Goal: Task Accomplishment & Management: Complete application form

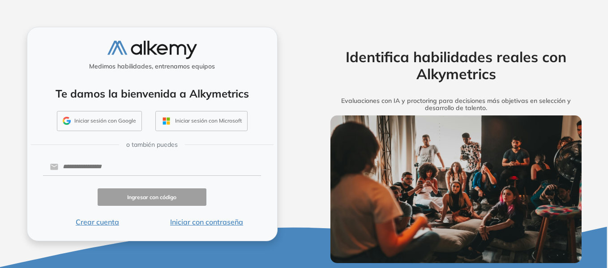
click at [176, 225] on button "Iniciar con contraseña" at bounding box center [206, 222] width 109 height 11
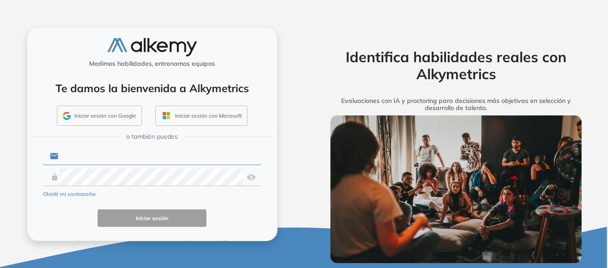
click at [111, 161] on input "text" at bounding box center [159, 156] width 203 height 17
type input "**********"
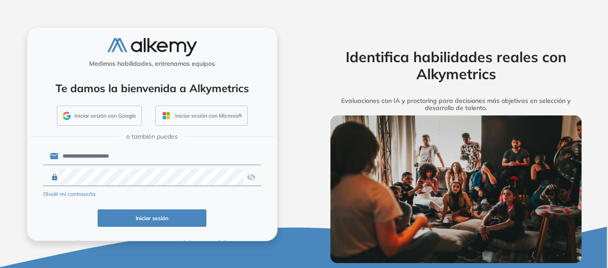
drag, startPoint x: 168, startPoint y: 216, endPoint x: 126, endPoint y: 10, distance: 209.7
click at [167, 216] on button "Iniciar sesión" at bounding box center [152, 218] width 109 height 17
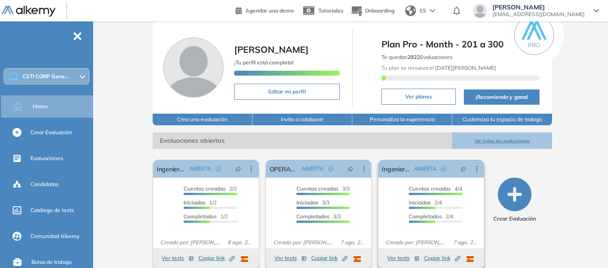
scroll to position [45, 0]
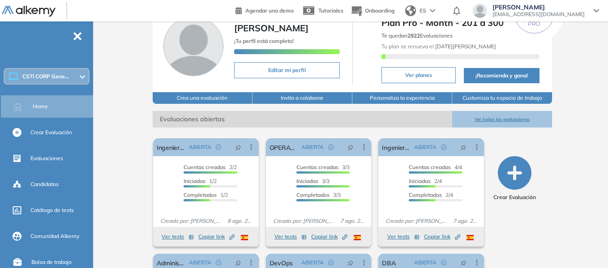
click at [525, 172] on icon "button" at bounding box center [515, 173] width 34 height 34
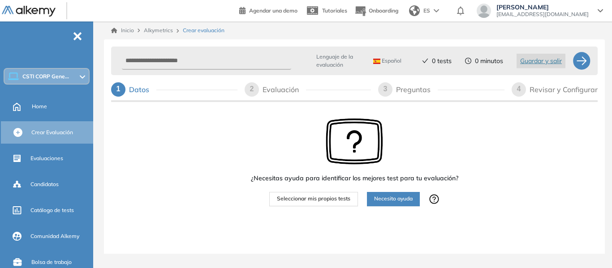
click at [310, 199] on span "Seleccionar mis propios tests" at bounding box center [313, 199] width 73 height 9
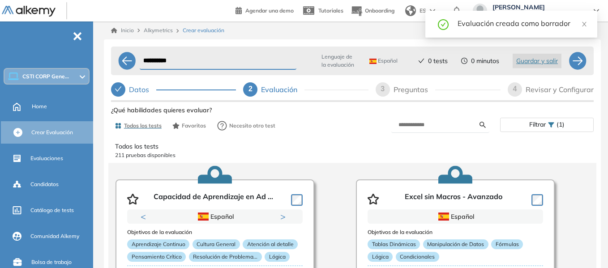
click at [181, 62] on input "**********" at bounding box center [218, 60] width 157 height 17
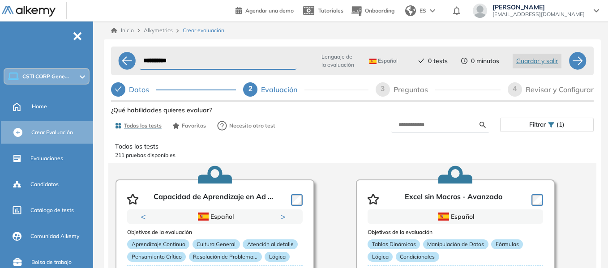
drag, startPoint x: 194, startPoint y: 62, endPoint x: 237, endPoint y: 92, distance: 52.1
click at [142, 62] on input "**********" at bounding box center [218, 60] width 157 height 17
type input "*"
type input "**********"
click at [409, 125] on input "text" at bounding box center [439, 125] width 81 height 8
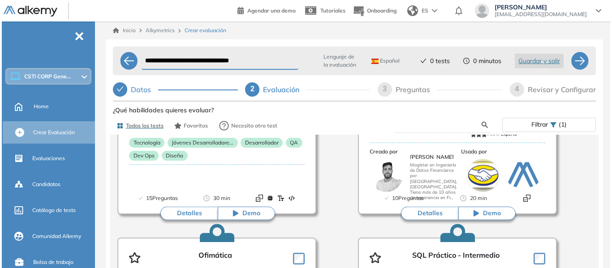
scroll to position [358, 0]
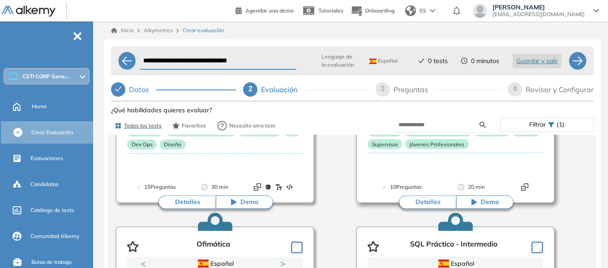
click at [428, 200] on button "Detalles" at bounding box center [427, 202] width 57 height 13
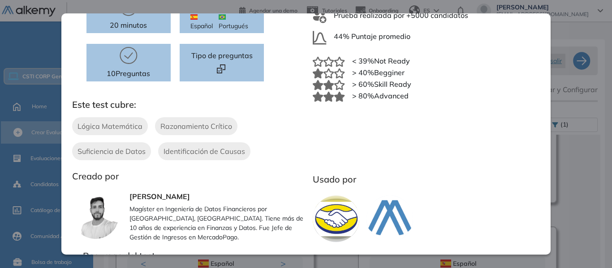
scroll to position [0, 0]
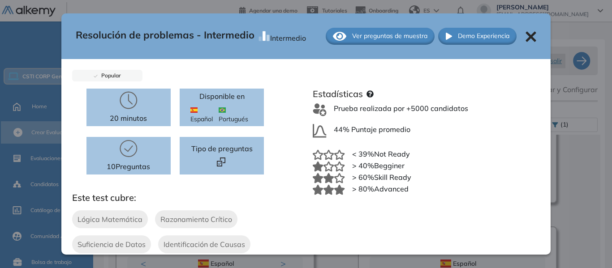
click at [405, 40] on span "Ver preguntas de muestra" at bounding box center [389, 35] width 75 height 9
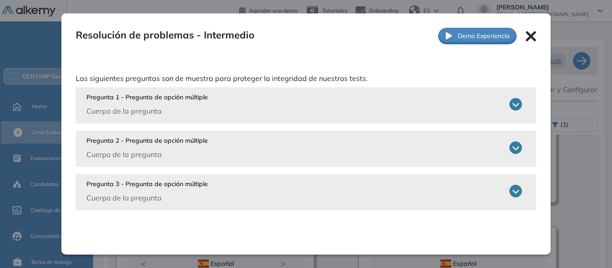
click at [508, 113] on div "Pregunta 1 - Pregunta de opción múltiple Cuerpo de la pregunta" at bounding box center [304, 105] width 436 height 24
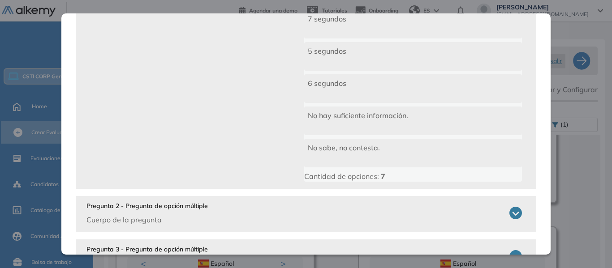
scroll to position [214, 0]
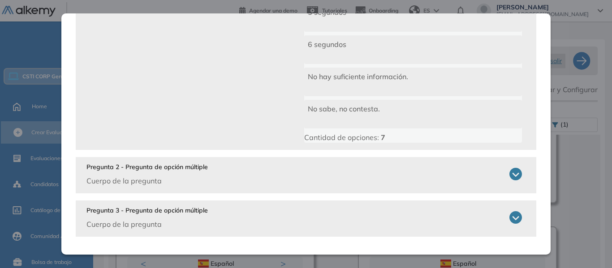
click at [360, 193] on div "Pregunta 2 - Pregunta de opción múltiple Cuerpo de la pregunta En el torneo de …" at bounding box center [306, 175] width 461 height 36
click at [513, 170] on icon at bounding box center [515, 174] width 13 height 13
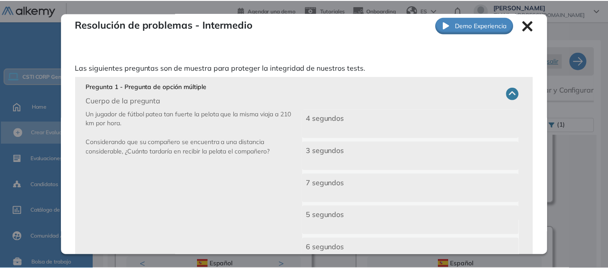
scroll to position [0, 0]
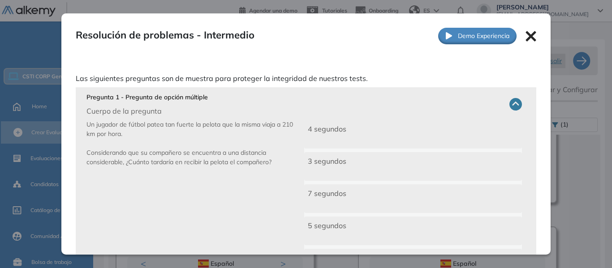
click at [529, 37] on icon at bounding box center [530, 36] width 11 height 11
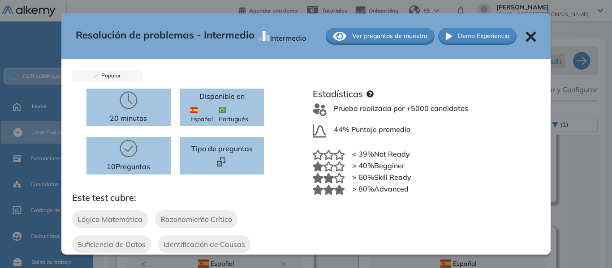
click at [527, 39] on icon at bounding box center [531, 36] width 10 height 10
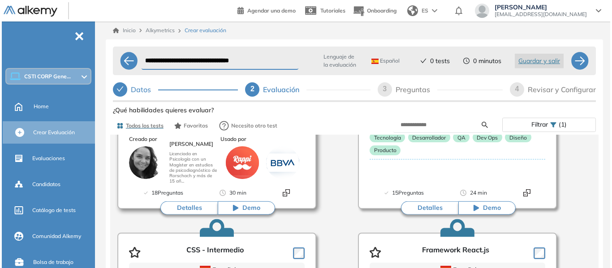
scroll to position [1165, 0]
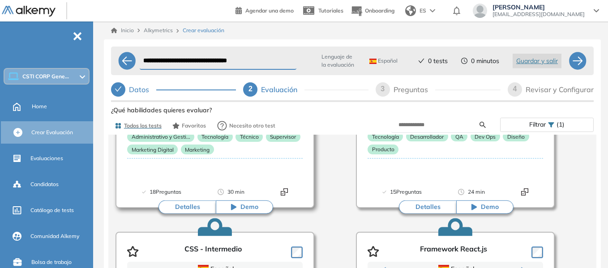
click at [202, 195] on div "18 Preguntas 30 min" at bounding box center [215, 198] width 176 height 20
click at [204, 203] on button "Detalles" at bounding box center [187, 207] width 57 height 13
click at [198, 207] on div "Ver preguntas de muestra Demo Experiencia Starter Validado undefined minutos Pr…" at bounding box center [352, 227] width 483 height 247
click at [194, 204] on button "Detalles" at bounding box center [187, 207] width 57 height 13
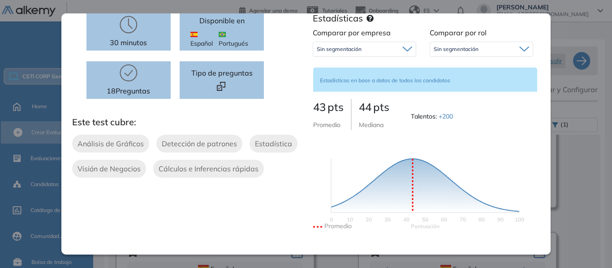
scroll to position [0, 0]
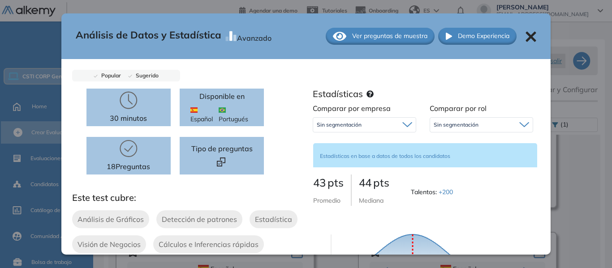
click at [376, 38] on span "Ver preguntas de muestra" at bounding box center [389, 35] width 75 height 9
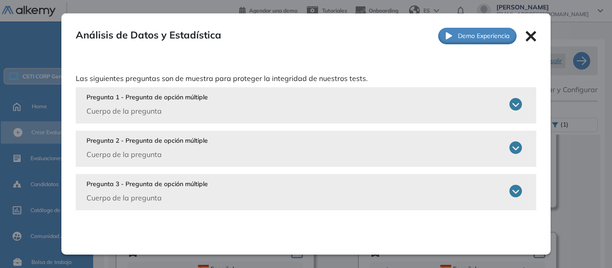
click at [342, 110] on div "Pregunta 1 - Pregunta de opción múltiple Cuerpo de la pregunta" at bounding box center [304, 105] width 436 height 24
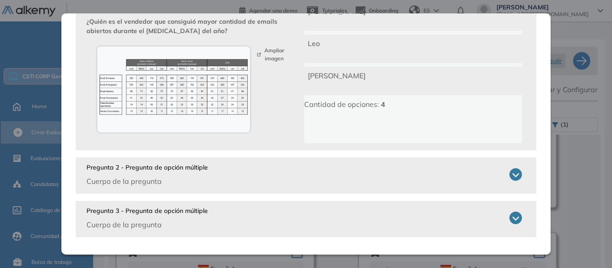
scroll to position [151, 0]
click at [509, 175] on icon at bounding box center [515, 174] width 13 height 13
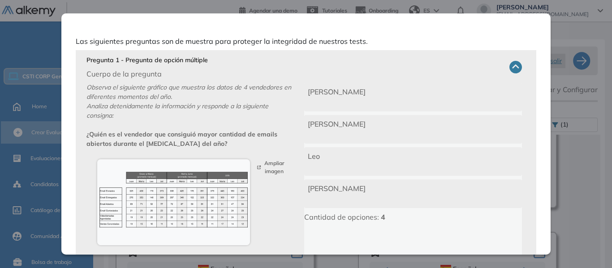
scroll to position [0, 0]
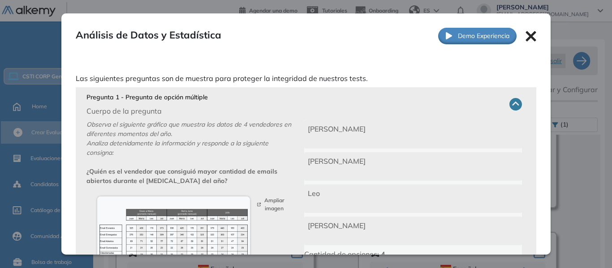
click at [525, 37] on icon at bounding box center [530, 36] width 11 height 11
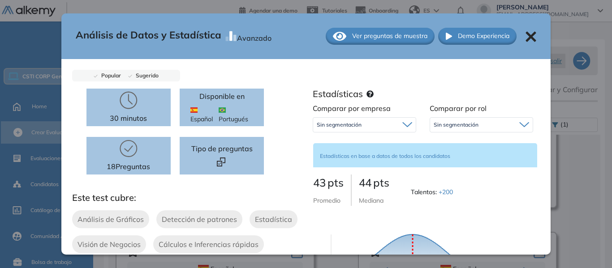
click at [376, 33] on span "Ver preguntas de muestra" at bounding box center [389, 35] width 75 height 9
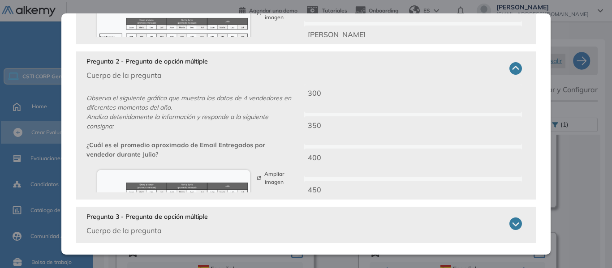
scroll to position [198, 0]
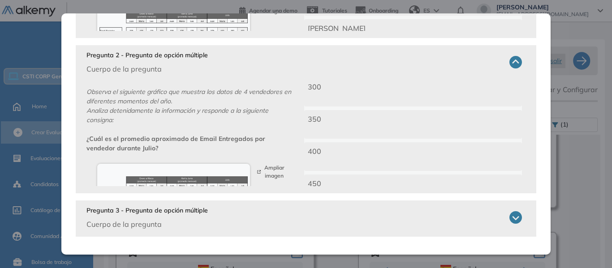
click at [192, 210] on p "Pregunta 3 - Pregunta de opción múltiple" at bounding box center [146, 210] width 121 height 9
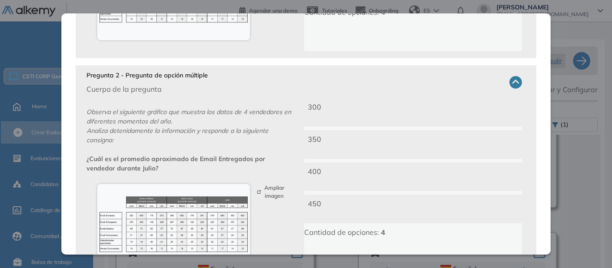
scroll to position [422, 0]
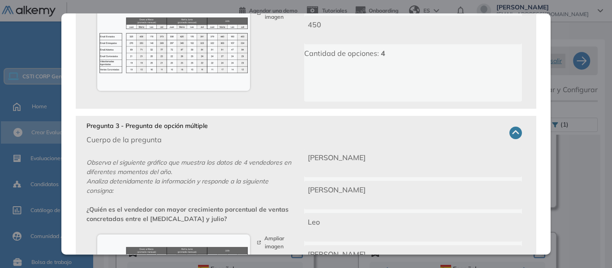
click at [505, 200] on div "María" at bounding box center [413, 195] width 218 height 29
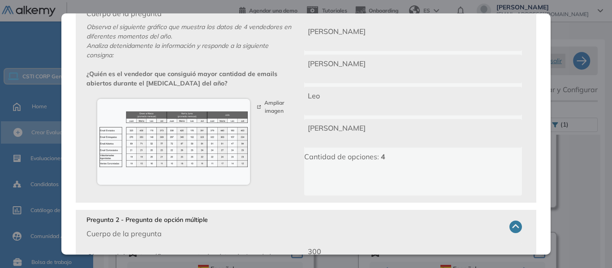
scroll to position [0, 0]
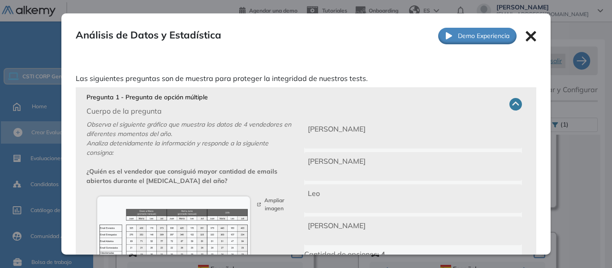
click at [525, 39] on icon at bounding box center [530, 36] width 11 height 11
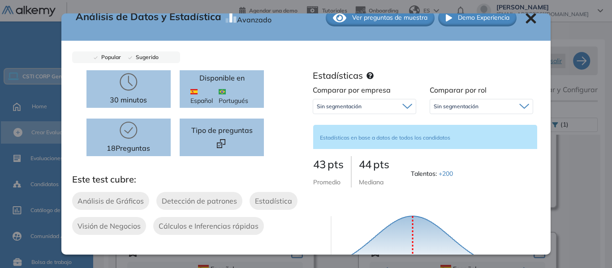
scroll to position [17, 0]
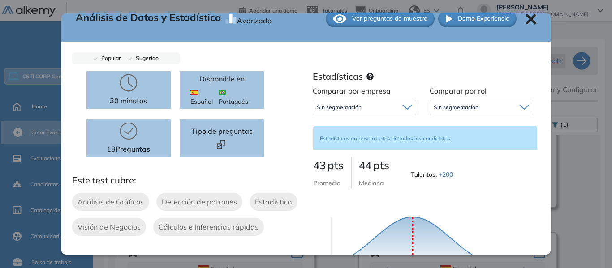
click at [472, 106] on span "Sin segmentación" at bounding box center [456, 107] width 45 height 7
click at [389, 103] on div "Sin segmentación" at bounding box center [364, 107] width 103 height 14
click at [394, 75] on div "Estadísticas" at bounding box center [423, 78] width 220 height 14
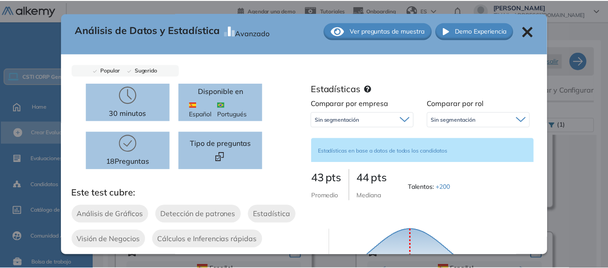
scroll to position [0, 0]
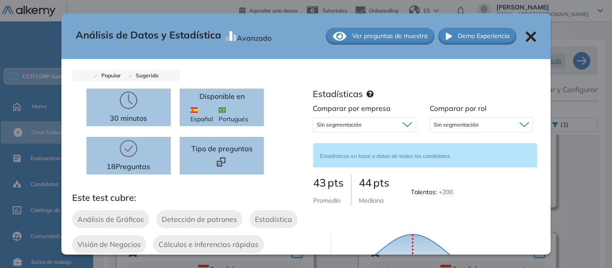
click at [528, 40] on icon at bounding box center [531, 36] width 10 height 10
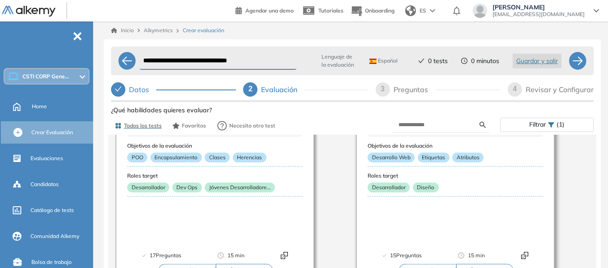
scroll to position [896, 0]
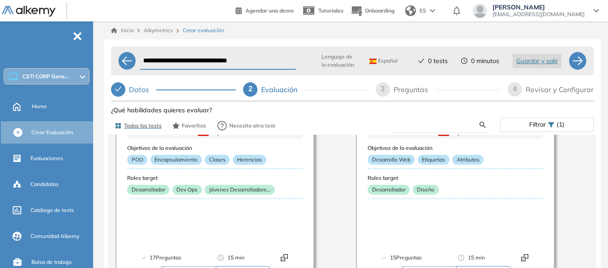
click at [474, 123] on input "text" at bounding box center [439, 125] width 81 height 8
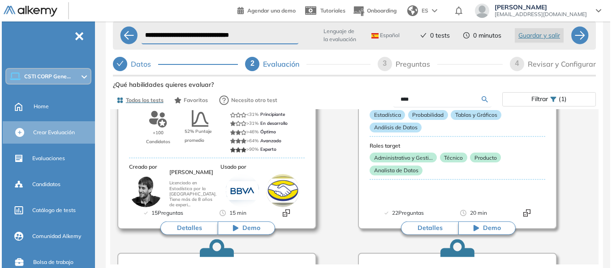
scroll to position [1120, 0]
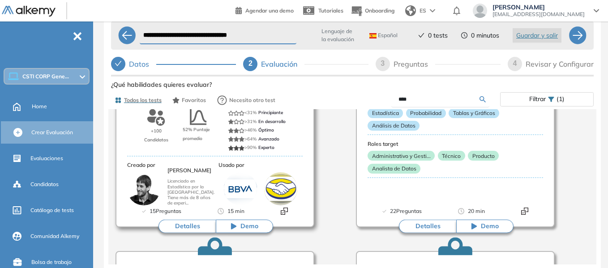
click at [204, 224] on button "Detalles" at bounding box center [187, 226] width 57 height 13
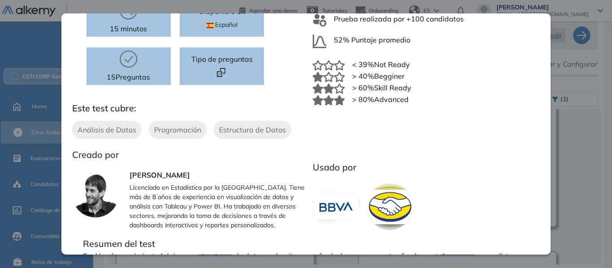
scroll to position [0, 0]
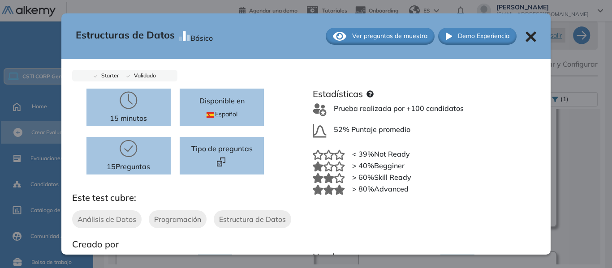
click at [399, 39] on span "Ver preguntas de muestra" at bounding box center [389, 35] width 75 height 9
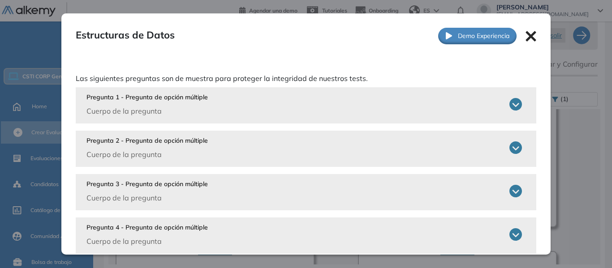
click at [378, 107] on div "Pregunta 1 - Pregunta de opción múltiple Cuerpo de la pregunta" at bounding box center [304, 105] width 436 height 24
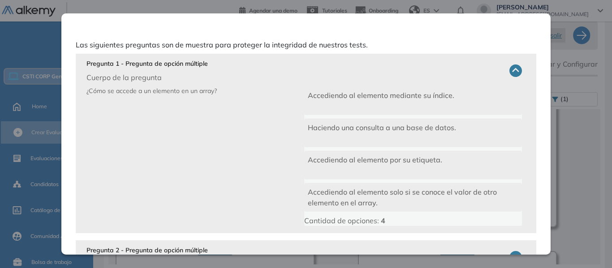
scroll to position [90, 0]
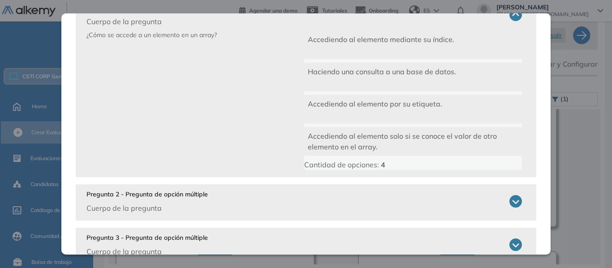
click at [291, 192] on div "Pregunta 2 - Pregunta de opción múltiple Cuerpo de la pregunta" at bounding box center [304, 202] width 436 height 24
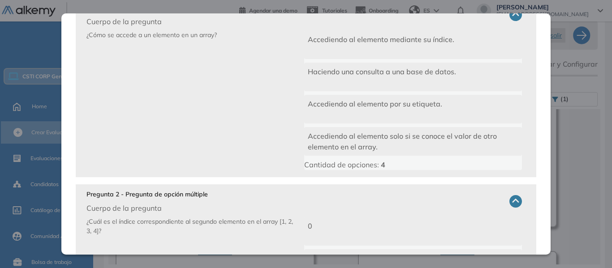
click at [511, 19] on icon at bounding box center [515, 15] width 13 height 13
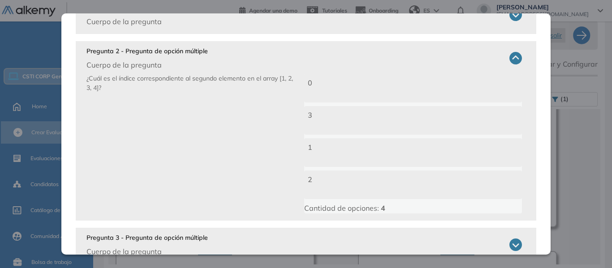
click at [510, 19] on icon at bounding box center [515, 15] width 13 height 13
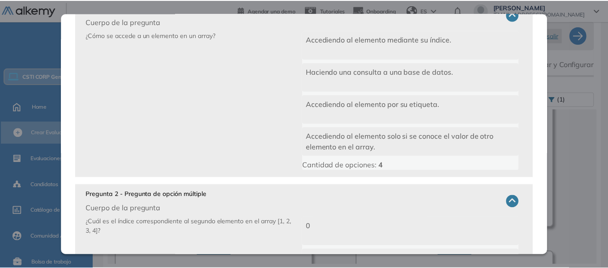
scroll to position [0, 0]
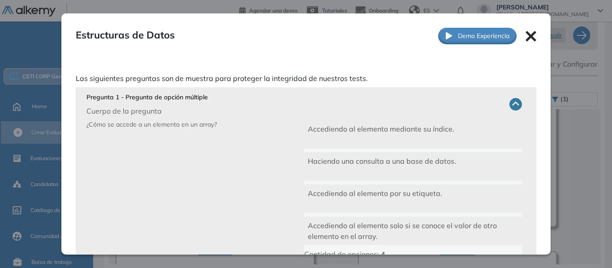
click at [526, 38] on icon at bounding box center [531, 36] width 10 height 10
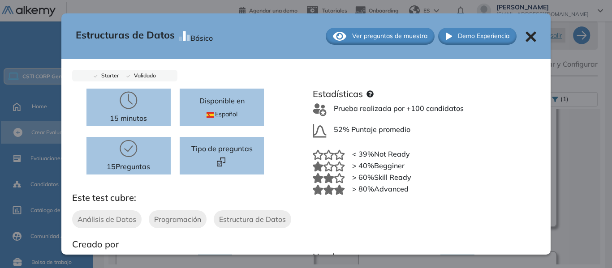
click at [529, 36] on icon at bounding box center [530, 36] width 11 height 11
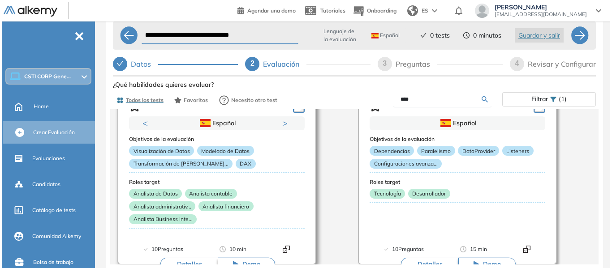
scroll to position [1502, 0]
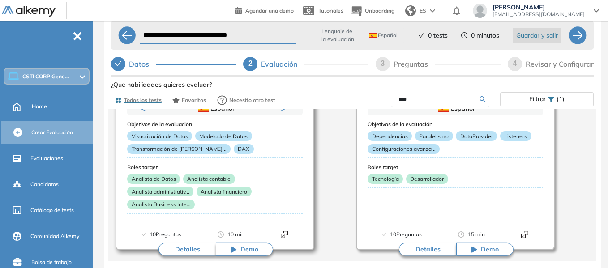
click at [198, 247] on button "Detalles" at bounding box center [187, 249] width 57 height 13
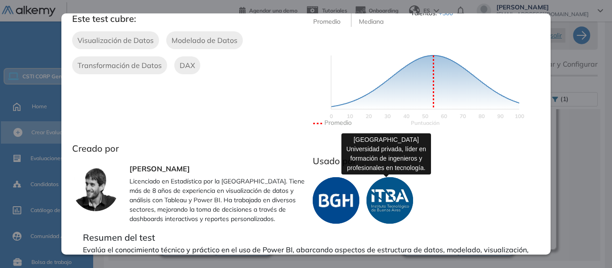
scroll to position [0, 0]
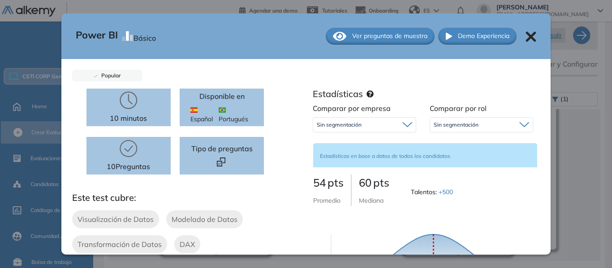
click at [378, 34] on span "Ver preguntas de muestra" at bounding box center [389, 35] width 75 height 9
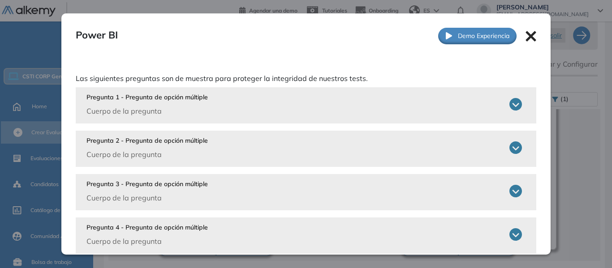
click at [283, 156] on div "Pregunta 2 - Pregunta de opción múltiple Cuerpo de la pregunta" at bounding box center [304, 148] width 436 height 24
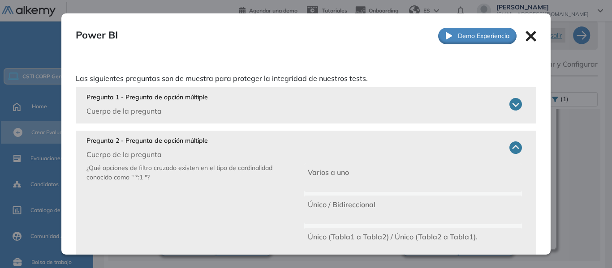
click at [408, 116] on div "Pregunta 1 - Pregunta de opción múltiple Cuerpo de la pregunta" at bounding box center [304, 105] width 436 height 24
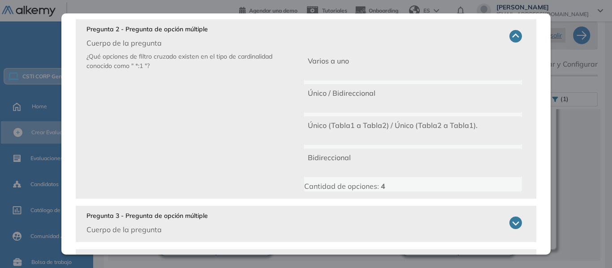
scroll to position [347, 0]
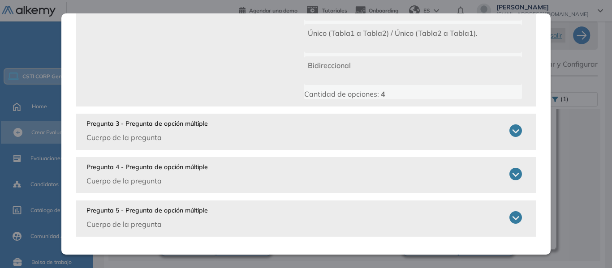
click at [509, 180] on icon at bounding box center [515, 174] width 13 height 13
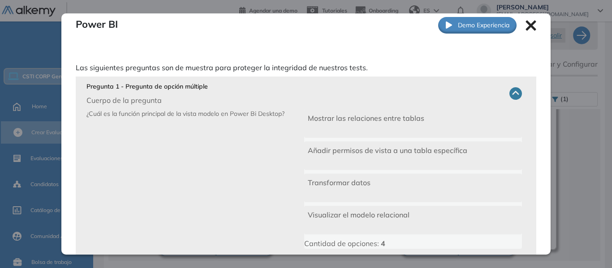
scroll to position [0, 0]
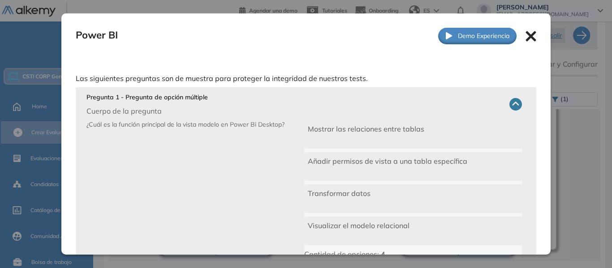
click at [518, 33] on div "Power BI Básico Ver preguntas de muestra Demo Experiencia" at bounding box center [306, 35] width 490 height 45
click at [526, 36] on icon at bounding box center [531, 36] width 10 height 10
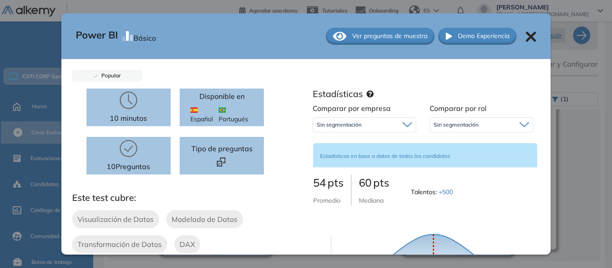
click at [381, 35] on span "Ver preguntas de muestra" at bounding box center [389, 35] width 75 height 9
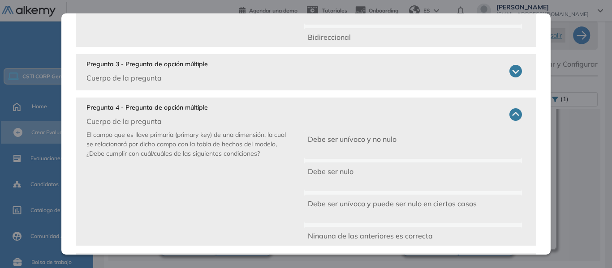
scroll to position [396, 0]
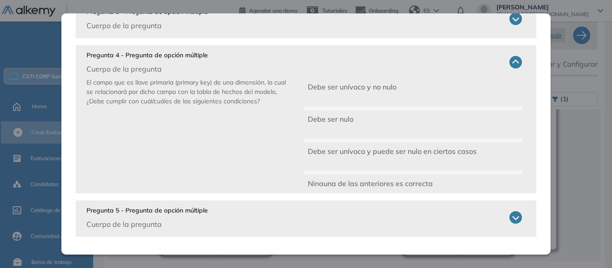
drag, startPoint x: 254, startPoint y: 222, endPoint x: 450, endPoint y: 224, distance: 195.8
click at [254, 221] on div "Pregunta 5 - Pregunta de opción múltiple Cuerpo de la pregunta" at bounding box center [304, 218] width 436 height 24
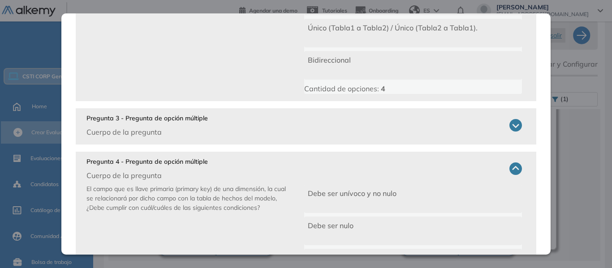
scroll to position [331, 0]
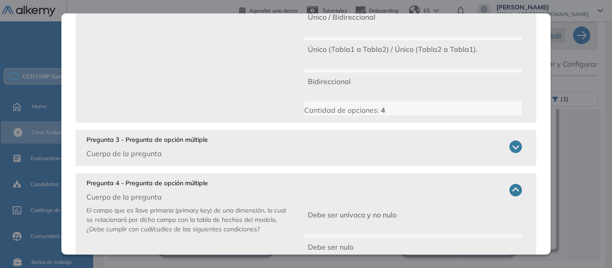
click at [513, 153] on icon at bounding box center [515, 147] width 13 height 13
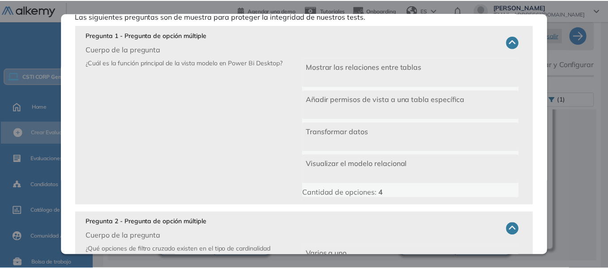
scroll to position [0, 0]
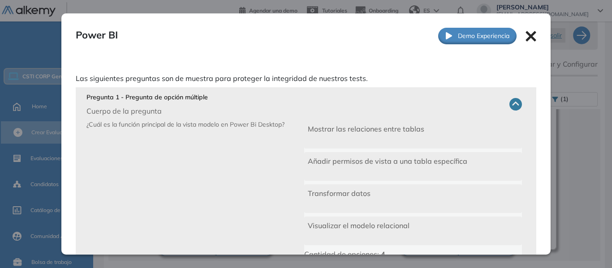
click at [526, 38] on icon at bounding box center [531, 36] width 10 height 10
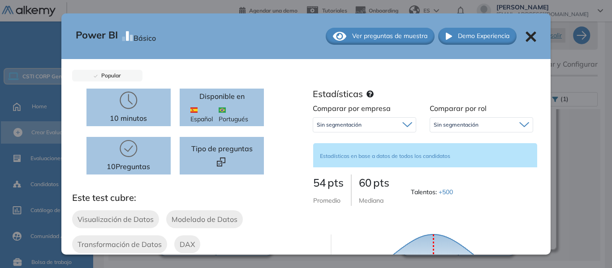
click at [526, 36] on icon at bounding box center [531, 36] width 10 height 10
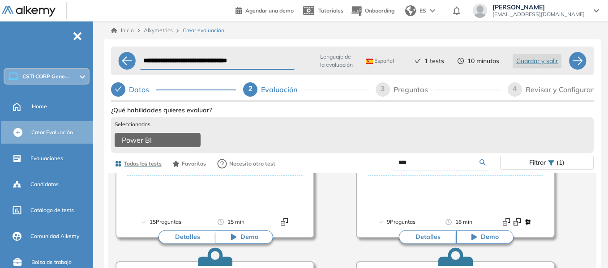
drag, startPoint x: 424, startPoint y: 170, endPoint x: 355, endPoint y: 156, distance: 70.4
click at [355, 156] on div "Ver preguntas de muestra Demo Experiencia Starter Validado undefined minutos Pr…" at bounding box center [352, 246] width 483 height 285
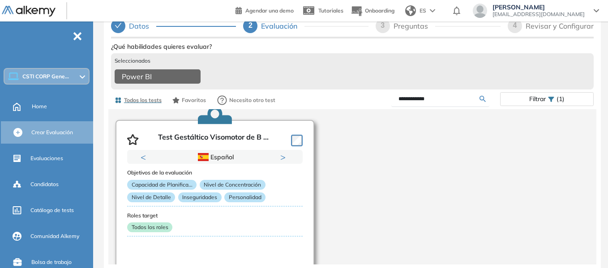
scroll to position [83, 0]
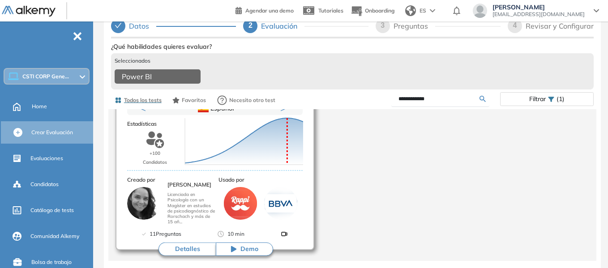
click at [186, 243] on button "Detalles" at bounding box center [187, 249] width 57 height 13
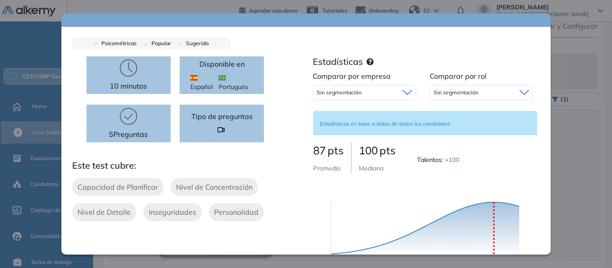
scroll to position [0, 0]
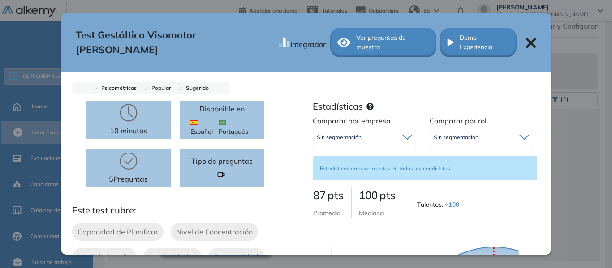
click at [406, 38] on span "Ver preguntas de muestra" at bounding box center [392, 42] width 73 height 19
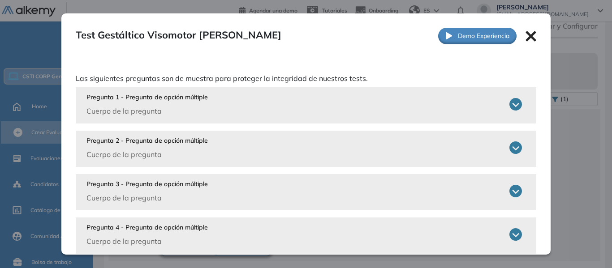
click at [329, 105] on div "Pregunta 1 - Pregunta de opción múltiple Cuerpo de la pregunta" at bounding box center [304, 105] width 436 height 24
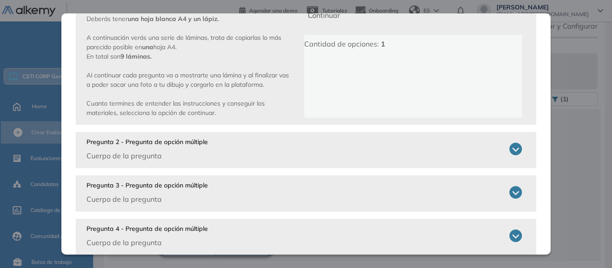
scroll to position [134, 0]
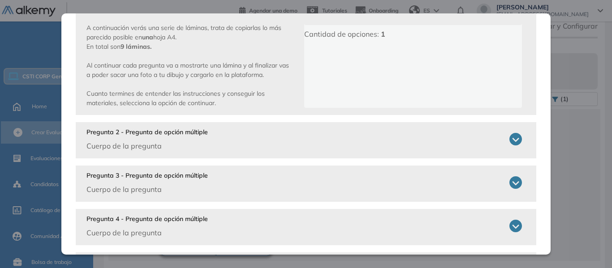
click at [383, 162] on div "Pregunta 1 - Pregunta de opción múltiple Cuerpo de la pregunta Instrucciones Ge…" at bounding box center [306, 121] width 461 height 336
click at [509, 139] on icon at bounding box center [515, 139] width 13 height 13
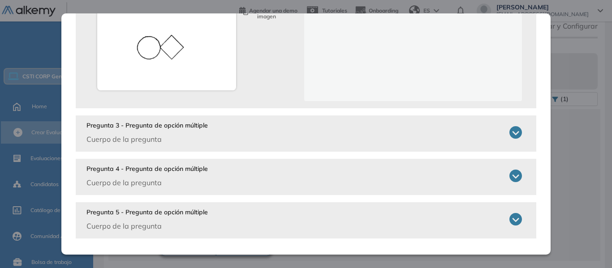
scroll to position [335, 0]
click at [220, 136] on div "Pregunta 3 - Pregunta de opción múltiple Cuerpo de la pregunta" at bounding box center [304, 131] width 436 height 24
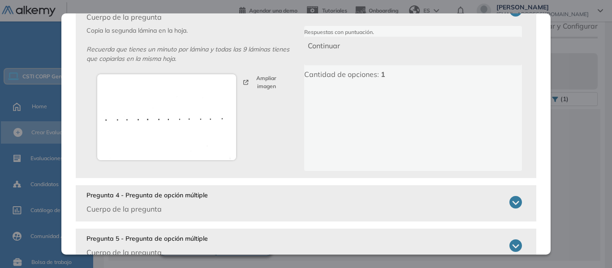
scroll to position [484, 0]
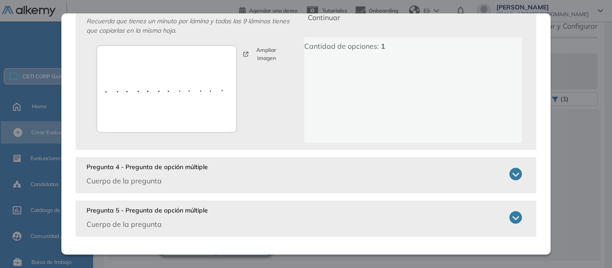
click at [216, 164] on div "Pregunta 4 - Pregunta de opción múltiple Cuerpo de la pregunta" at bounding box center [304, 175] width 436 height 24
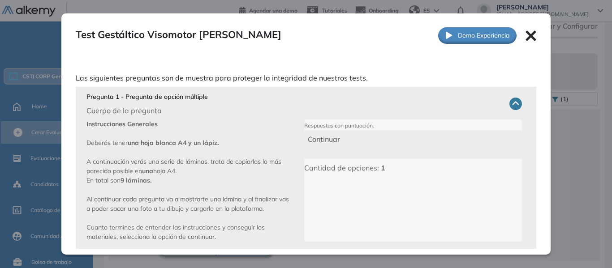
scroll to position [0, 0]
click at [529, 34] on icon at bounding box center [530, 36] width 11 height 11
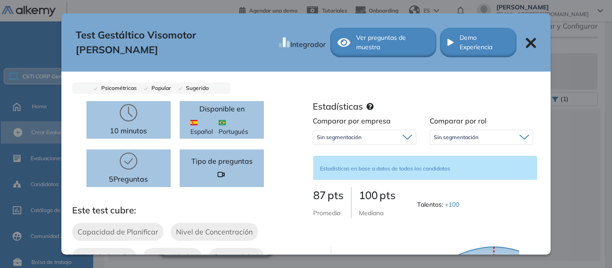
click at [525, 38] on icon at bounding box center [530, 43] width 11 height 11
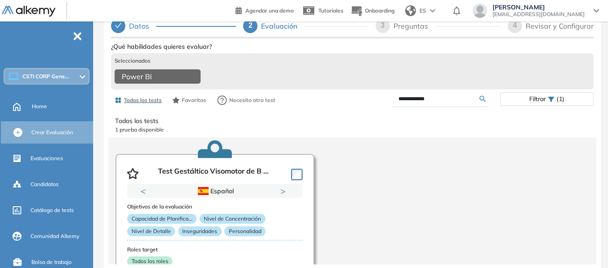
click at [443, 100] on input "**********" at bounding box center [439, 99] width 81 height 8
drag, startPoint x: 443, startPoint y: 100, endPoint x: 414, endPoint y: 100, distance: 28.7
click at [423, 102] on input "**********" at bounding box center [439, 99] width 81 height 8
click at [414, 100] on input "**********" at bounding box center [439, 99] width 81 height 8
drag, startPoint x: 408, startPoint y: 102, endPoint x: 449, endPoint y: 105, distance: 41.3
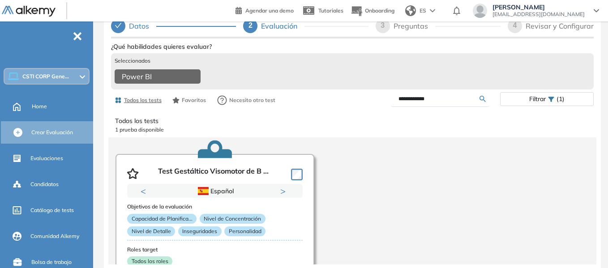
click at [443, 103] on input "**********" at bounding box center [439, 99] width 81 height 8
type input "*****"
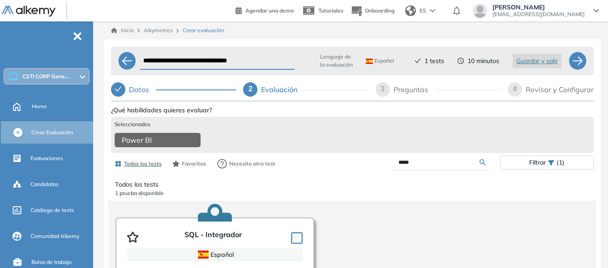
click at [480, 166] on icon at bounding box center [483, 162] width 6 height 6
click at [485, 166] on icon at bounding box center [483, 162] width 6 height 6
click at [143, 168] on span "Todos los tests" at bounding box center [143, 164] width 38 height 8
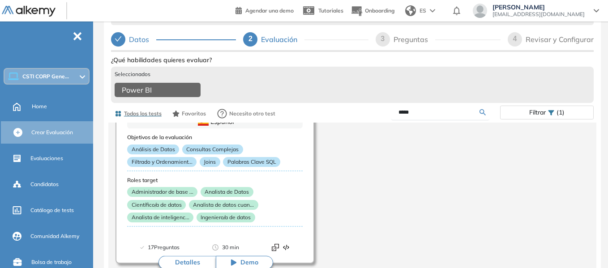
scroll to position [70, 0]
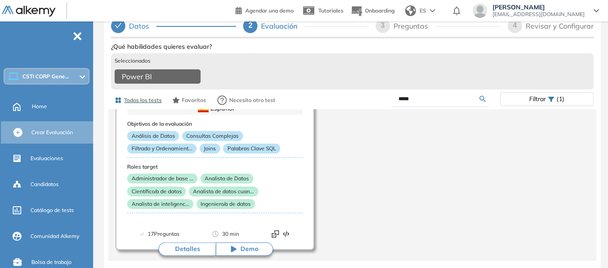
click at [430, 196] on div "SQL - Integrador Español Objetivos de la evaluación Análisis de Datos Consultas…" at bounding box center [352, 158] width 488 height 207
click at [478, 99] on input "*****" at bounding box center [439, 99] width 81 height 8
drag, startPoint x: 465, startPoint y: 103, endPoint x: 353, endPoint y: 91, distance: 113.4
click at [353, 91] on div "*****" at bounding box center [427, 99] width 148 height 16
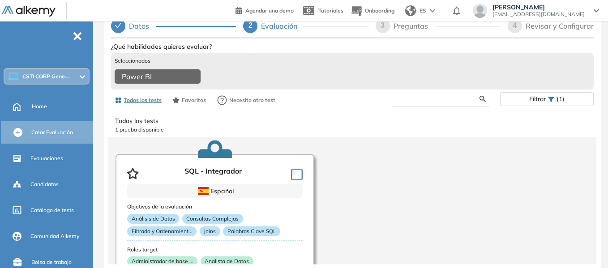
click at [423, 103] on input "text" at bounding box center [439, 99] width 81 height 8
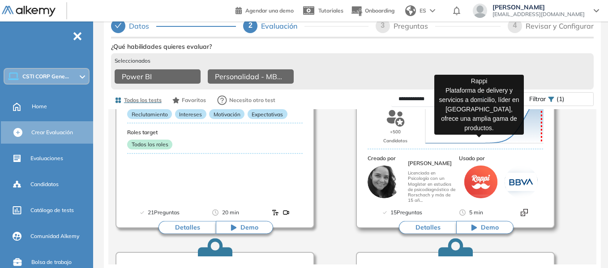
scroll to position [357, 0]
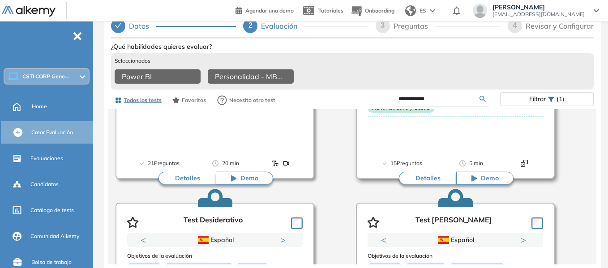
click at [432, 183] on button "Detalles" at bounding box center [427, 178] width 57 height 13
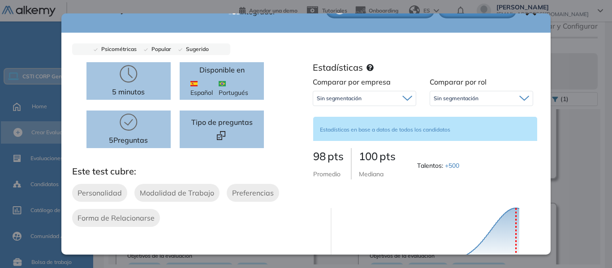
scroll to position [0, 0]
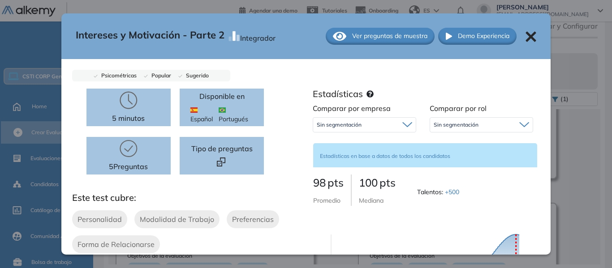
click at [383, 36] on span "Ver preguntas de muestra" at bounding box center [389, 35] width 75 height 9
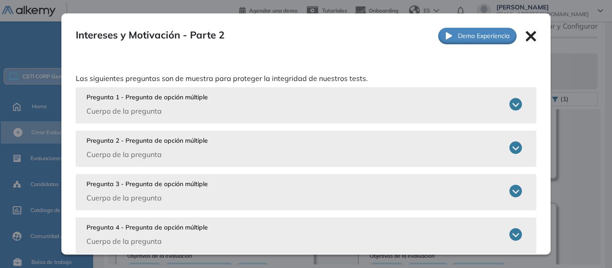
click at [282, 103] on div "Pregunta 1 - Pregunta de opción múltiple Cuerpo de la pregunta" at bounding box center [304, 105] width 436 height 24
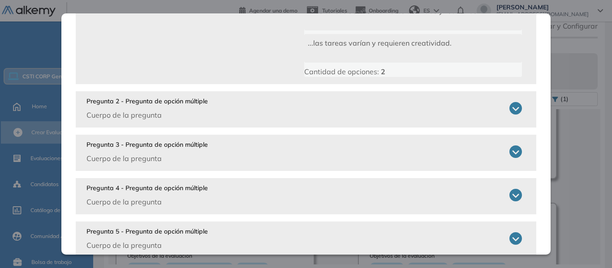
scroll to position [150, 0]
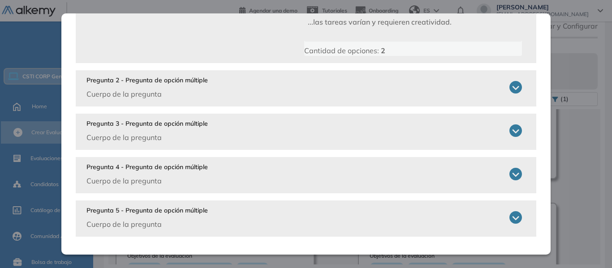
click at [253, 138] on div "Pregunta 3 - Pregunta de opción múltiple Cuerpo de la pregunta" at bounding box center [304, 131] width 436 height 24
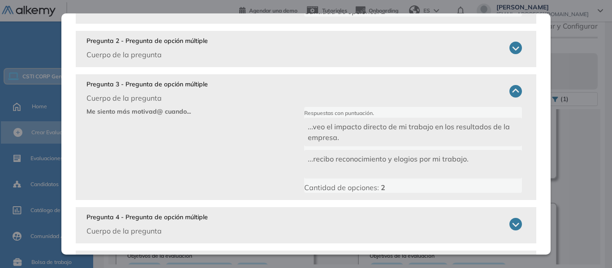
scroll to position [240, 0]
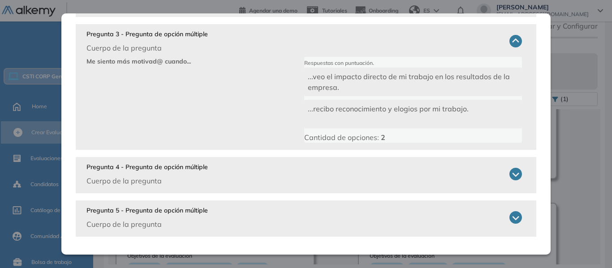
click at [294, 180] on div "Pregunta 4 - Pregunta de opción múltiple Cuerpo de la pregunta" at bounding box center [304, 175] width 436 height 24
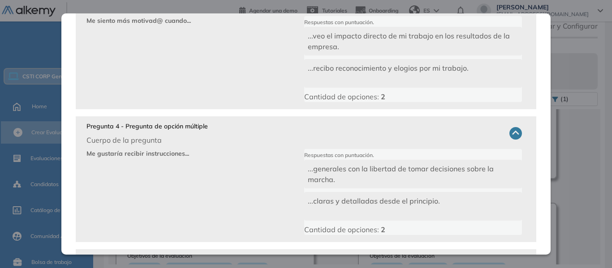
scroll to position [329, 0]
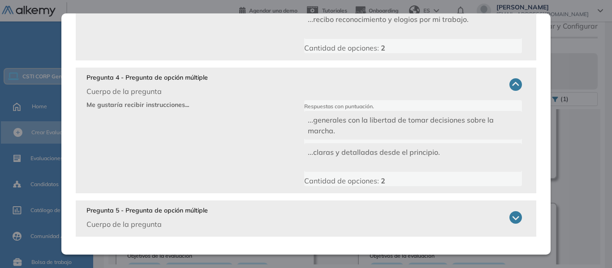
click at [308, 225] on div "Pregunta 5 - Pregunta de opción múltiple Cuerpo de la pregunta" at bounding box center [304, 218] width 436 height 24
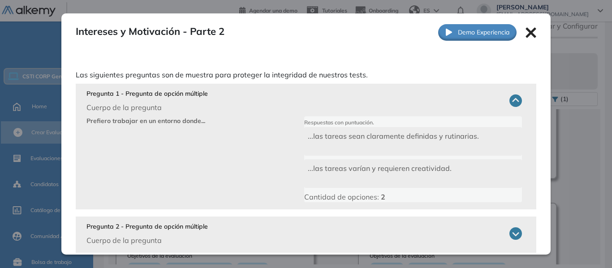
scroll to position [0, 0]
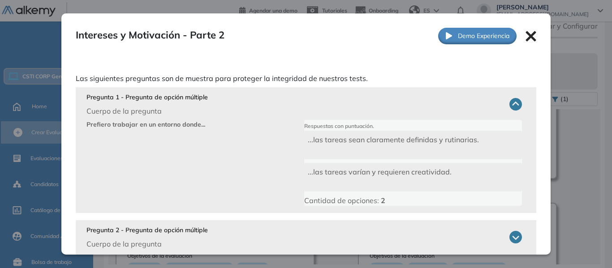
click at [529, 32] on icon at bounding box center [530, 36] width 11 height 11
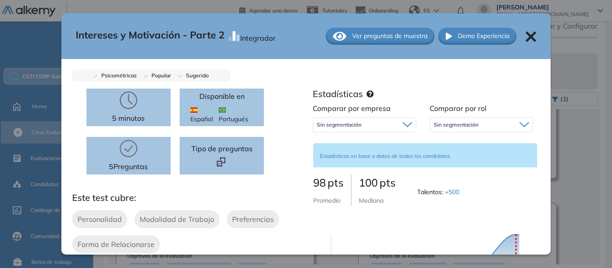
click at [525, 30] on div at bounding box center [530, 36] width 11 height 12
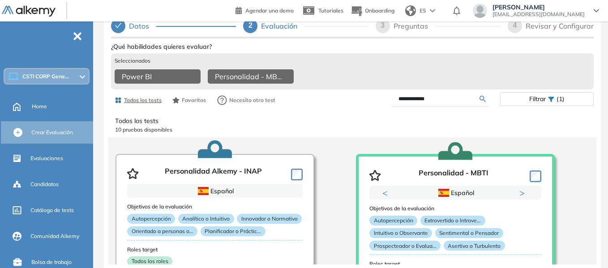
drag, startPoint x: 457, startPoint y: 103, endPoint x: 251, endPoint y: 49, distance: 213.3
click at [261, 50] on div "**********" at bounding box center [352, 182] width 483 height 285
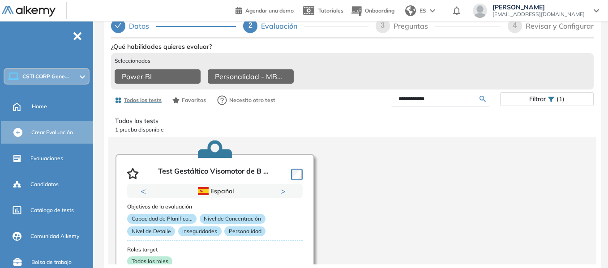
drag, startPoint x: 449, startPoint y: 100, endPoint x: 342, endPoint y: 116, distance: 107.8
click at [342, 116] on div "**********" at bounding box center [352, 182] width 483 height 285
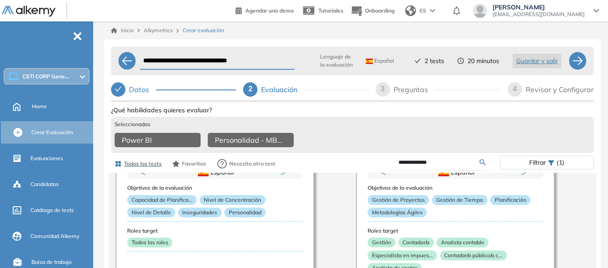
scroll to position [90, 0]
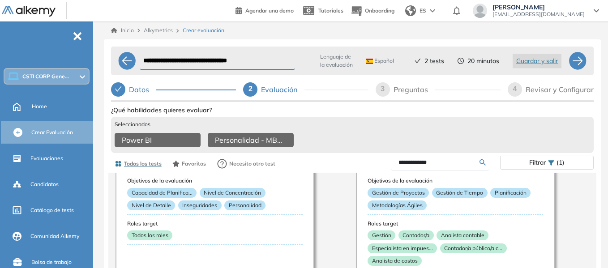
drag, startPoint x: 435, startPoint y: 168, endPoint x: 427, endPoint y: 167, distance: 7.3
click at [427, 167] on input "**********" at bounding box center [439, 163] width 81 height 8
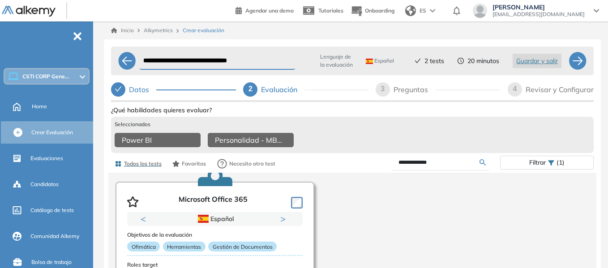
scroll to position [196, 0]
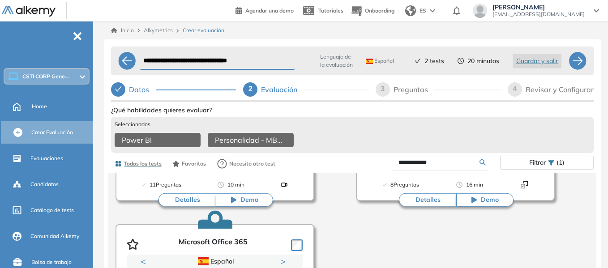
drag, startPoint x: 439, startPoint y: 169, endPoint x: 396, endPoint y: 177, distance: 43.8
click at [396, 173] on div "**********" at bounding box center [352, 164] width 483 height 18
type input "********"
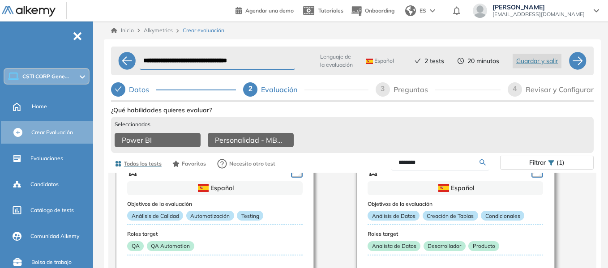
scroll to position [220, 0]
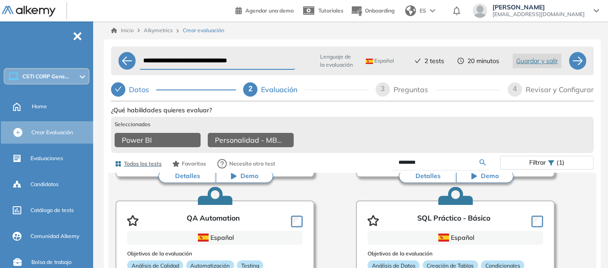
drag, startPoint x: 433, startPoint y: 169, endPoint x: 373, endPoint y: 166, distance: 60.1
click at [373, 166] on div "********" at bounding box center [427, 163] width 148 height 16
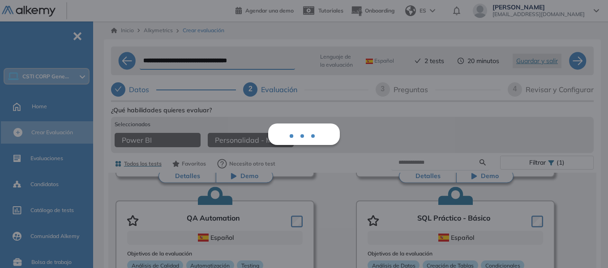
click at [350, 148] on div "Ver preguntas de muestra Demo Experiencia Starter Validado undefined minutos Pr…" at bounding box center [352, 246] width 483 height 285
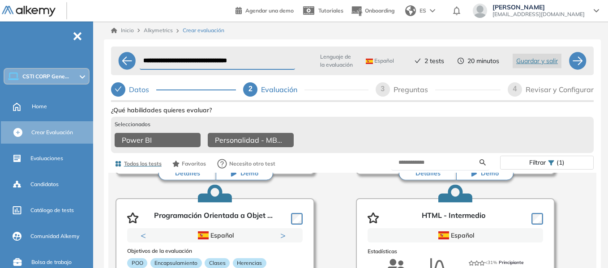
scroll to position [741, 0]
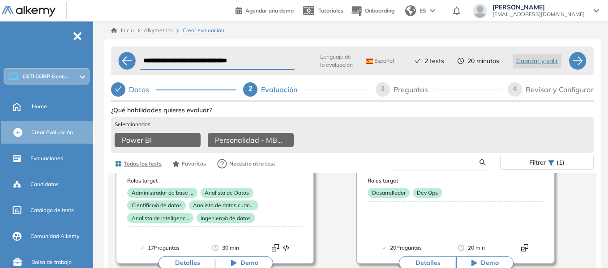
click at [437, 167] on input "text" at bounding box center [439, 163] width 81 height 8
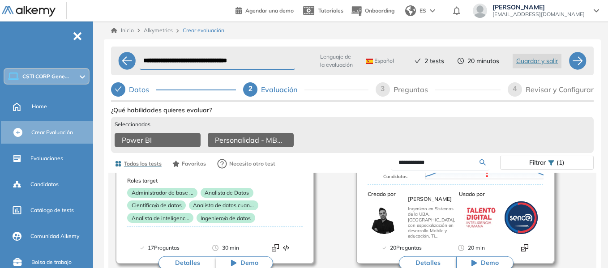
type input "**********"
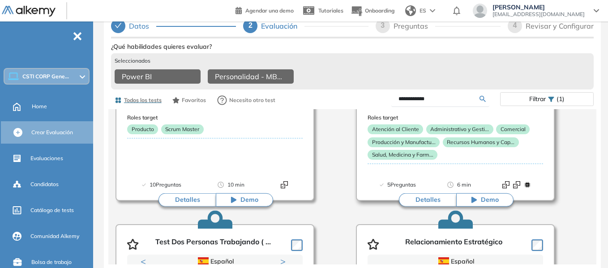
scroll to position [134, 0]
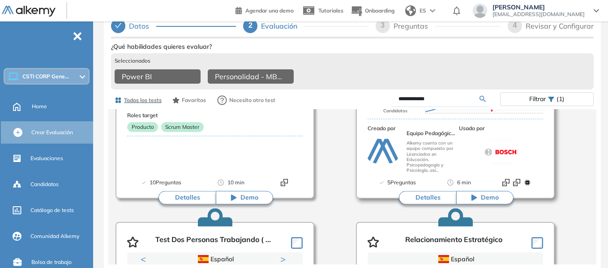
click at [435, 195] on button "Detalles" at bounding box center [427, 197] width 57 height 13
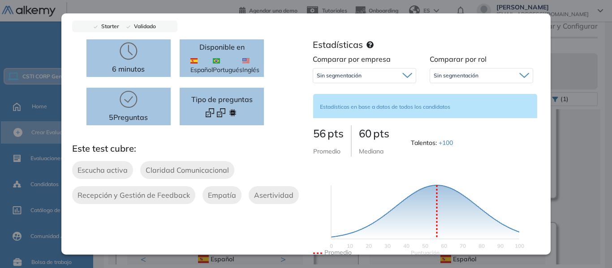
scroll to position [0, 0]
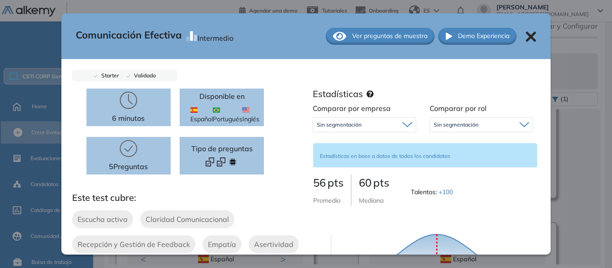
click at [386, 27] on div "Comunicación Efectiva Intermedio Ver preguntas de muestra Demo Experiencia" at bounding box center [306, 36] width 490 height 46
click at [364, 37] on span "Ver preguntas de muestra" at bounding box center [389, 35] width 75 height 9
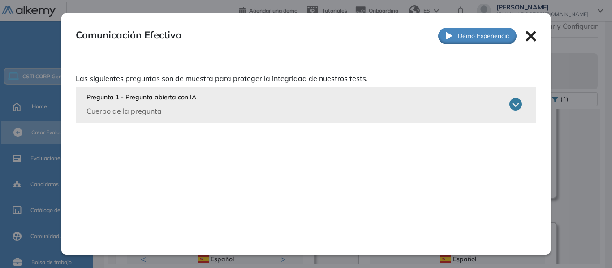
click at [296, 109] on div "Pregunta 1 - Pregunta abierta con IA Cuerpo de la pregunta" at bounding box center [304, 105] width 436 height 24
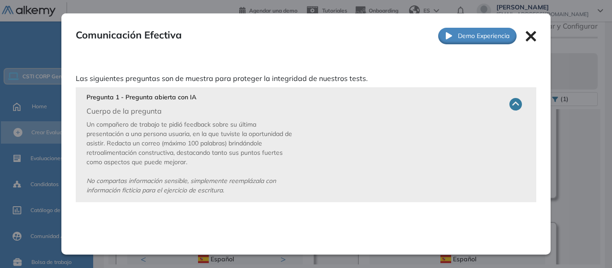
click at [513, 103] on icon at bounding box center [515, 104] width 13 height 13
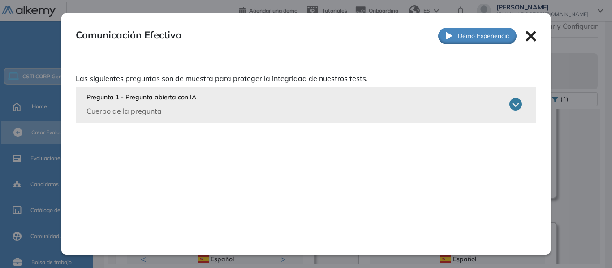
click at [515, 104] on icon at bounding box center [515, 104] width 13 height 13
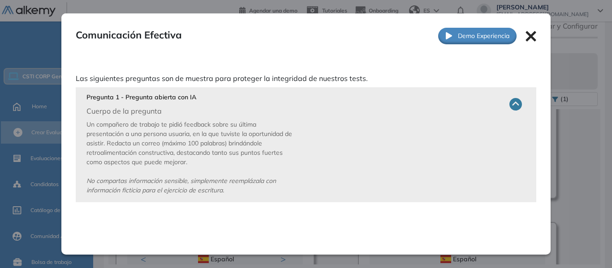
click at [533, 38] on icon at bounding box center [530, 36] width 11 height 11
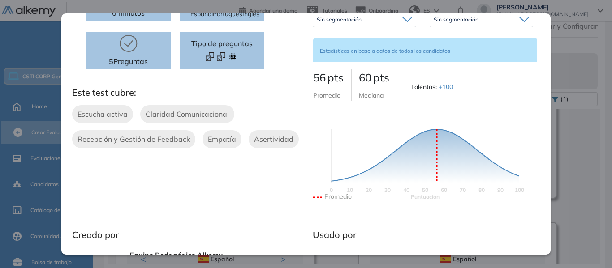
scroll to position [7, 0]
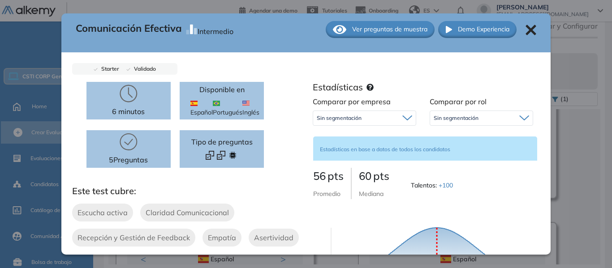
click at [525, 29] on icon at bounding box center [530, 30] width 11 height 11
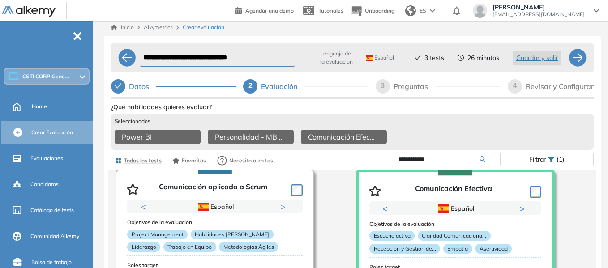
scroll to position [0, 0]
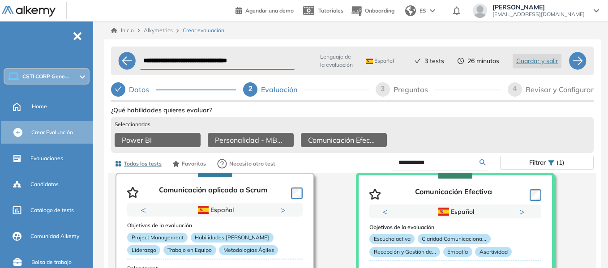
click at [478, 133] on div "Seleccionados Power BI Personalidad - MBTI Comunicación Efectiva" at bounding box center [352, 135] width 483 height 36
click at [584, 65] on div at bounding box center [578, 61] width 18 height 18
select select "*****"
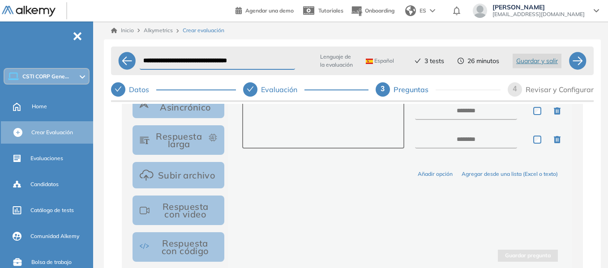
scroll to position [216, 0]
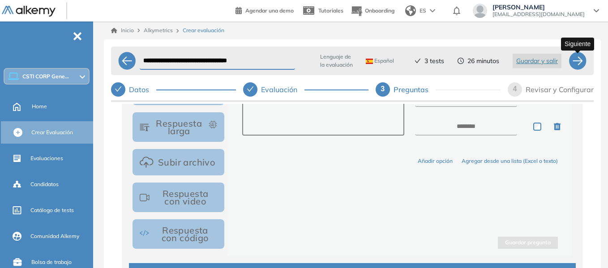
click at [579, 58] on div at bounding box center [578, 61] width 18 height 18
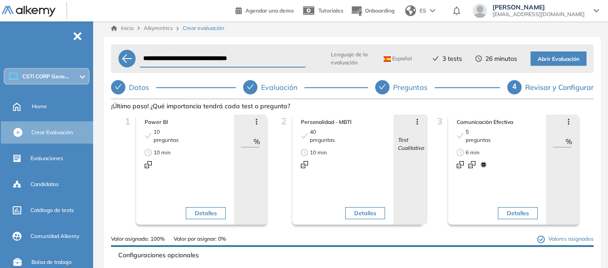
scroll to position [0, 0]
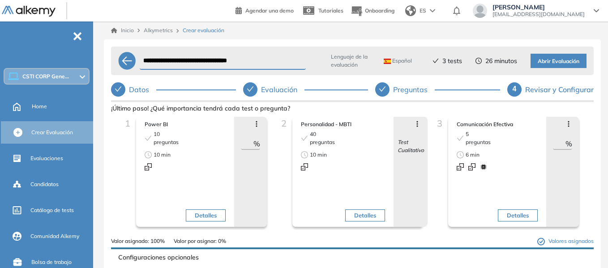
click at [573, 57] on span "Abrir Evaluación" at bounding box center [559, 61] width 42 height 9
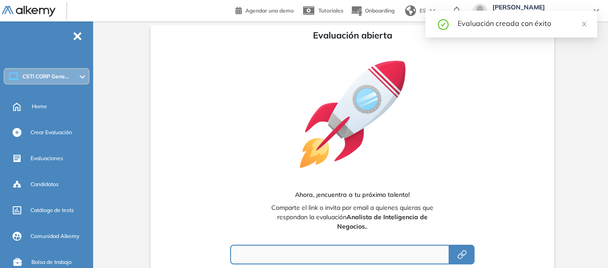
type input "**********"
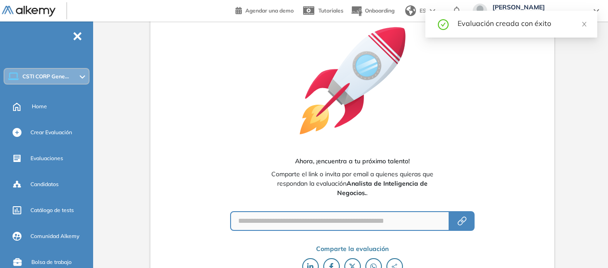
scroll to position [77, 0]
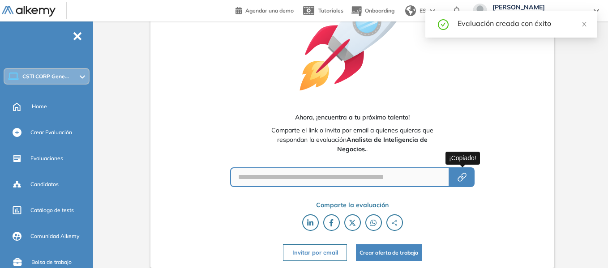
click at [465, 176] on icon "button" at bounding box center [462, 177] width 11 height 11
